Goal: Task Accomplishment & Management: Use online tool/utility

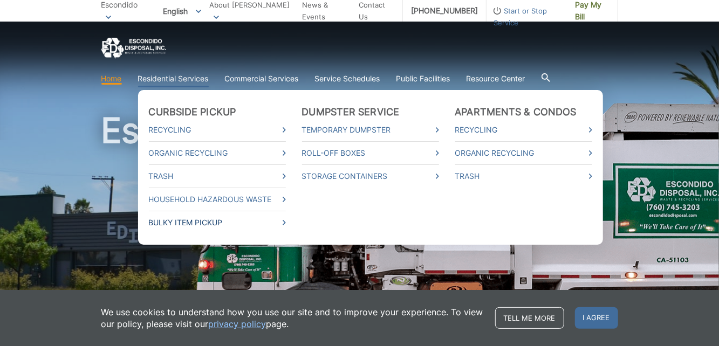
click at [205, 220] on link "Bulky Item Pickup" at bounding box center [217, 223] width 137 height 12
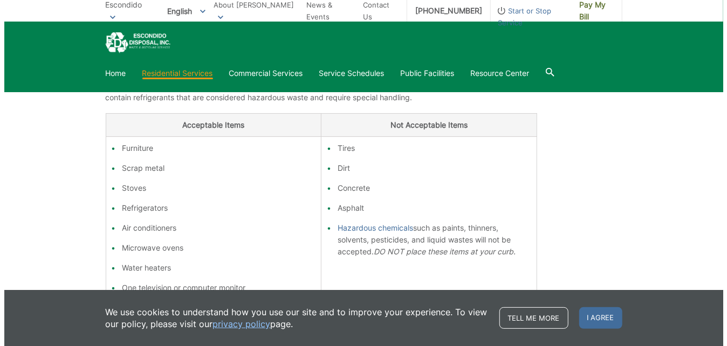
scroll to position [371, 0]
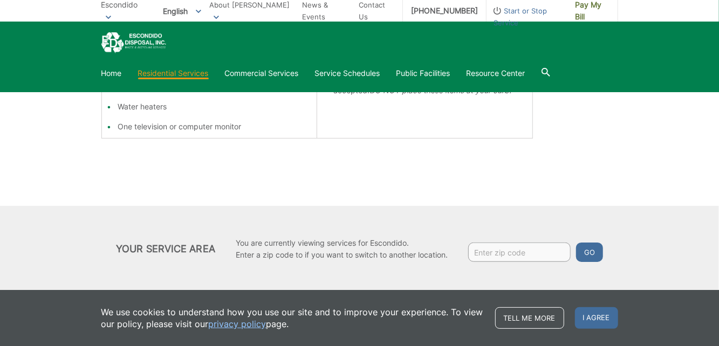
click at [494, 252] on input "Enter zip code" at bounding box center [519, 252] width 102 height 19
type input "92025"
click at [592, 249] on button "Go" at bounding box center [589, 252] width 27 height 19
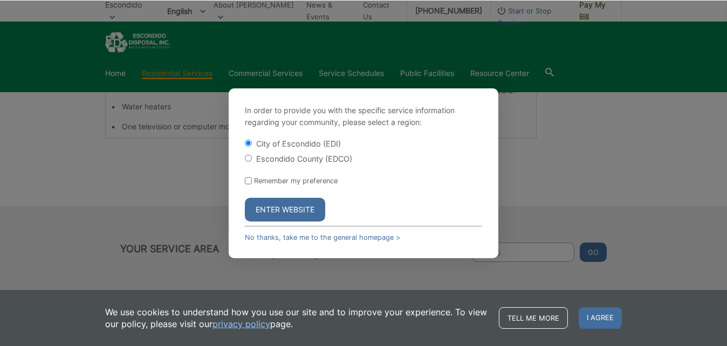
click at [249, 159] on input "Escondido County (EDCO)" at bounding box center [248, 158] width 7 height 7
radio input "true"
click at [274, 210] on button "Enter Website" at bounding box center [285, 210] width 80 height 24
